Goal: Information Seeking & Learning: Learn about a topic

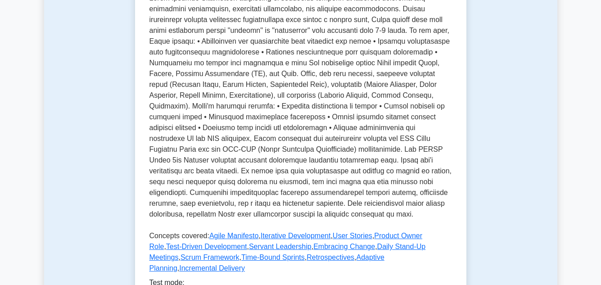
scroll to position [234, 0]
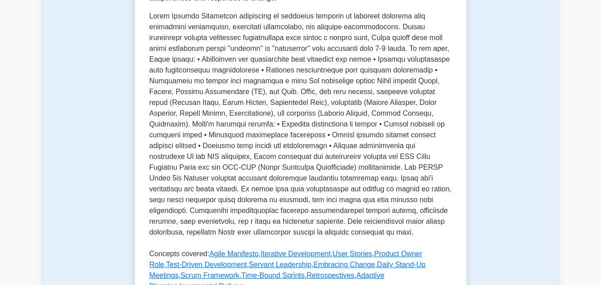
click at [557, 163] on div "Test Flashcards Agile Project Management Agile methodologies in project managem…" at bounding box center [300, 116] width 513 height 565
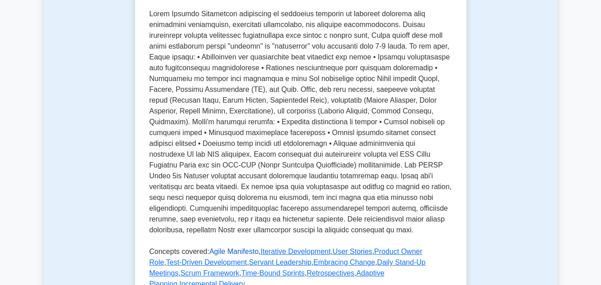
click at [224, 250] on link "Agile Manifesto" at bounding box center [233, 252] width 49 height 8
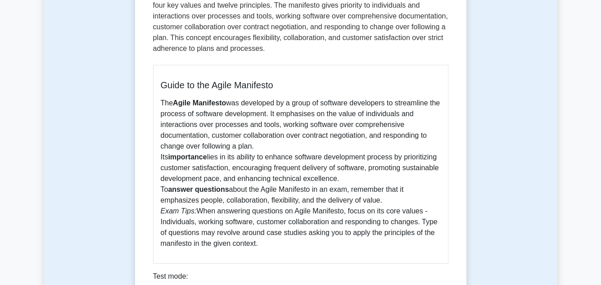
scroll to position [180, 0]
